Goal: Find contact information: Find contact information

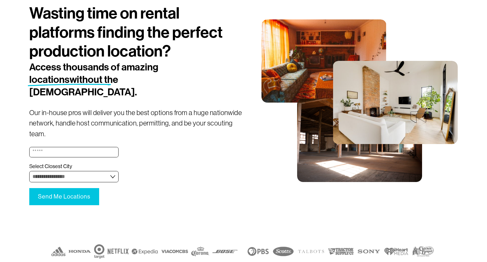
scroll to position [52, 0]
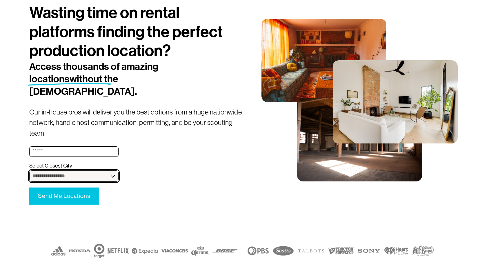
click at [101, 170] on select "**********" at bounding box center [73, 175] width 89 height 11
select select "**********"
click at [29, 170] on select "**********" at bounding box center [73, 175] width 89 height 11
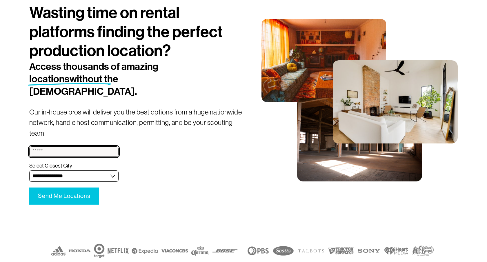
click at [94, 146] on input "(required)" at bounding box center [73, 151] width 89 height 10
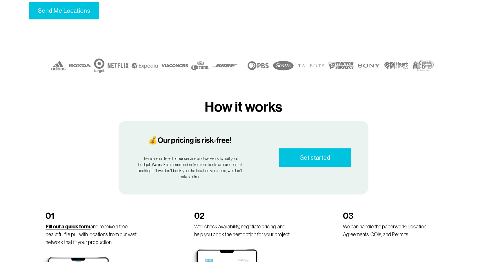
scroll to position [0, 0]
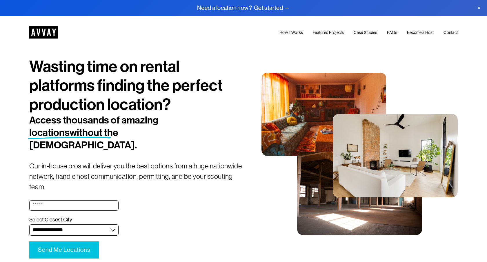
click at [271, 6] on link at bounding box center [243, 8] width 487 height 16
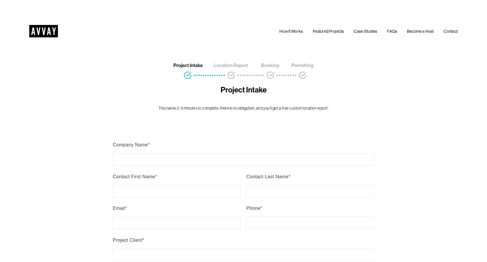
scroll to position [5, 0]
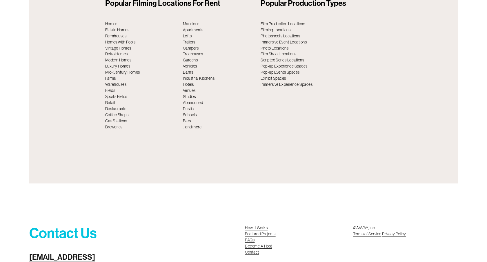
scroll to position [2315, 0]
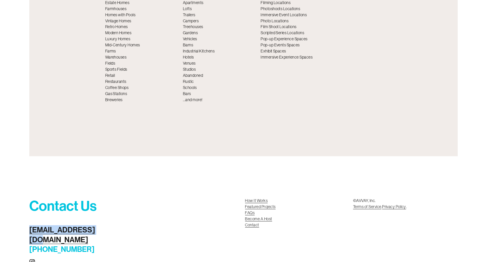
drag, startPoint x: 108, startPoint y: 212, endPoint x: 30, endPoint y: 207, distance: 78.5
click at [30, 225] on h4 "scouting@avvay.com (800) 209-0615" at bounding box center [72, 239] width 87 height 29
copy link "[EMAIL_ADDRESS][DOMAIN_NAME]"
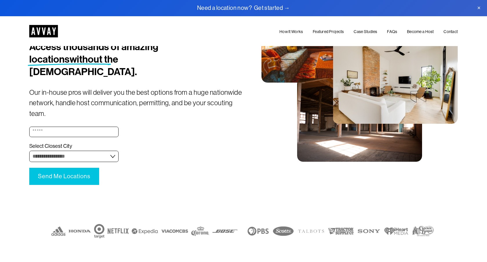
scroll to position [0, 0]
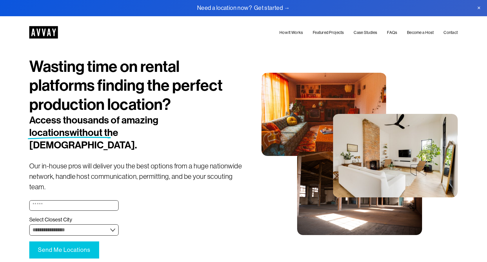
click at [292, 35] on link "How It Works" at bounding box center [290, 32] width 23 height 7
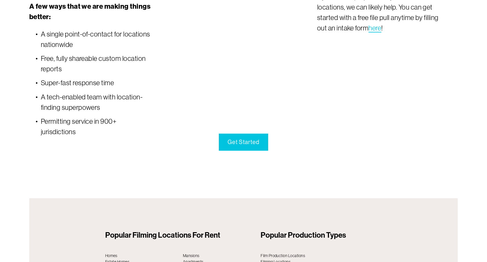
scroll to position [2315, 0]
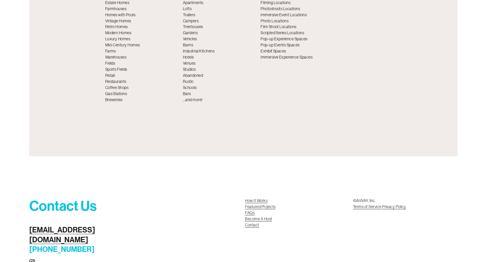
click at [250, 210] on link "FAQs" at bounding box center [250, 213] width 10 height 6
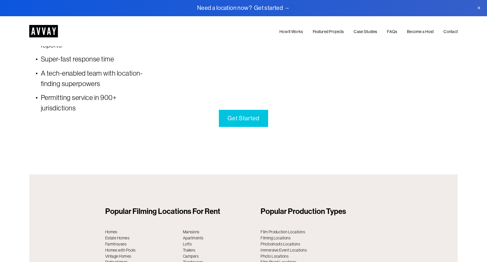
scroll to position [2315, 0]
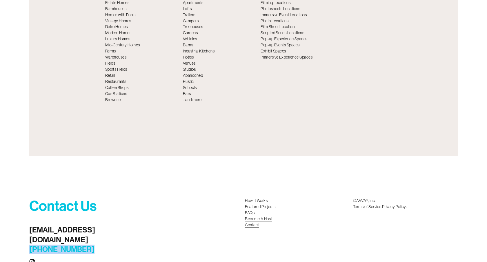
drag, startPoint x: 88, startPoint y: 219, endPoint x: 19, endPoint y: 218, distance: 68.4
click at [19, 218] on div "Contact Us scouting@avvay.com (800) 209-0615 How It Works Featured Projects FAQ…" at bounding box center [243, 239] width 487 height 106
copy h4 "[PHONE_NUMBER]"
